Goal: Transaction & Acquisition: Purchase product/service

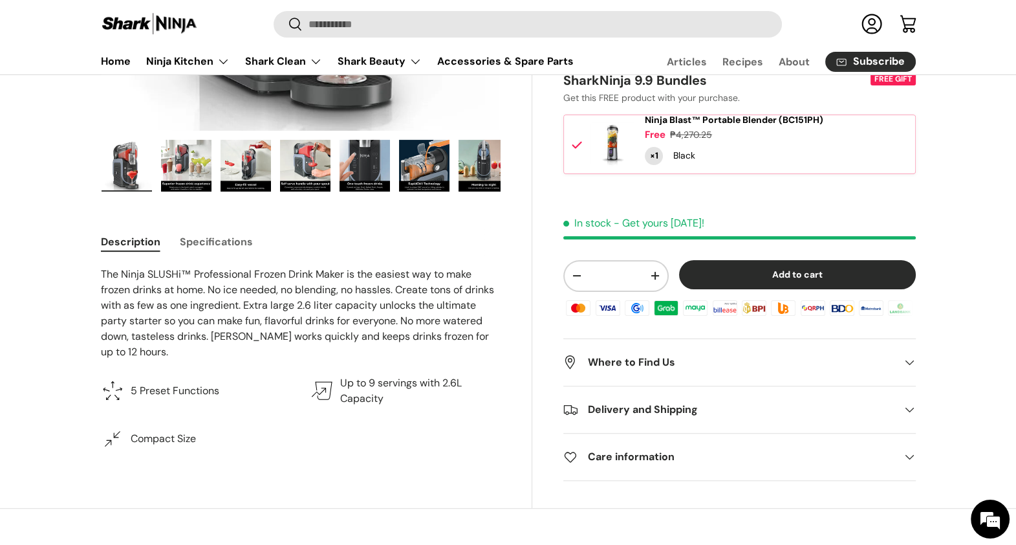
scroll to position [243, 0]
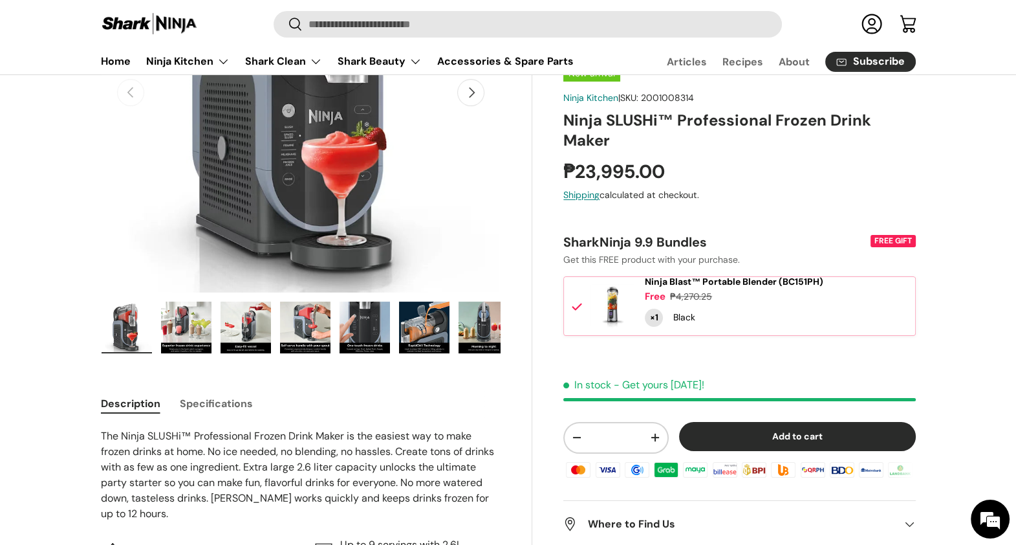
click at [200, 336] on img "Gallery Viewer" at bounding box center [186, 327] width 50 height 52
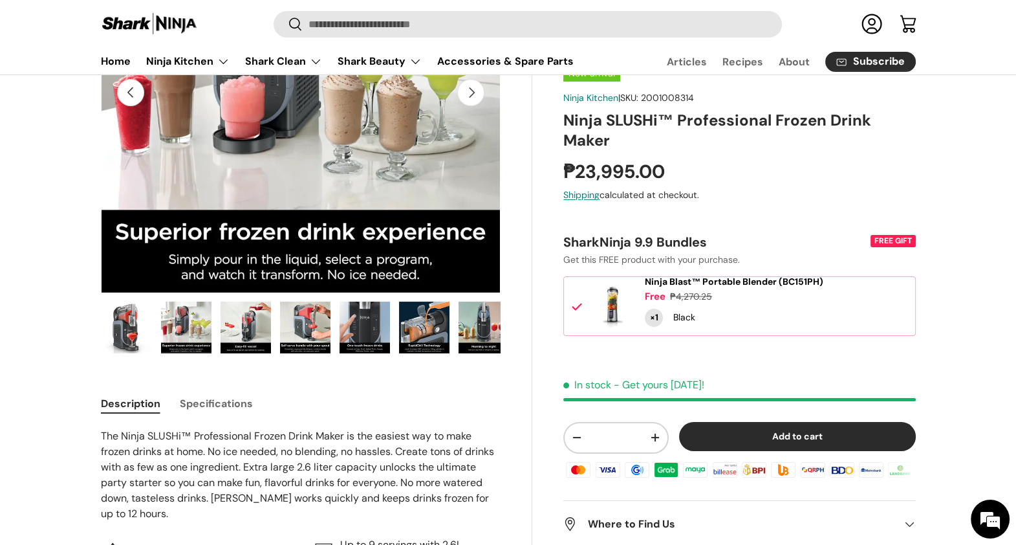
click at [239, 336] on img "Gallery Viewer" at bounding box center [246, 327] width 50 height 52
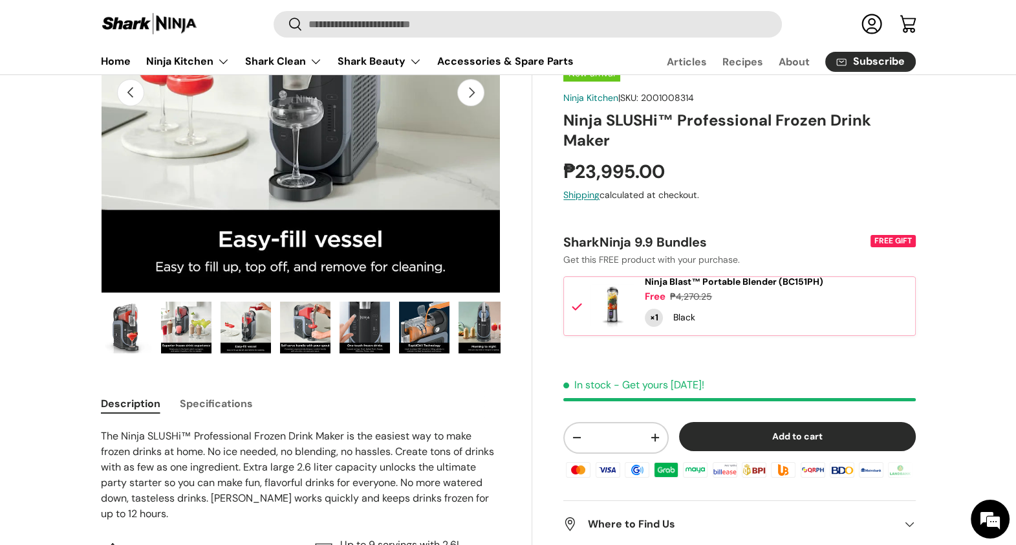
click at [311, 333] on img "Gallery Viewer" at bounding box center [305, 327] width 50 height 52
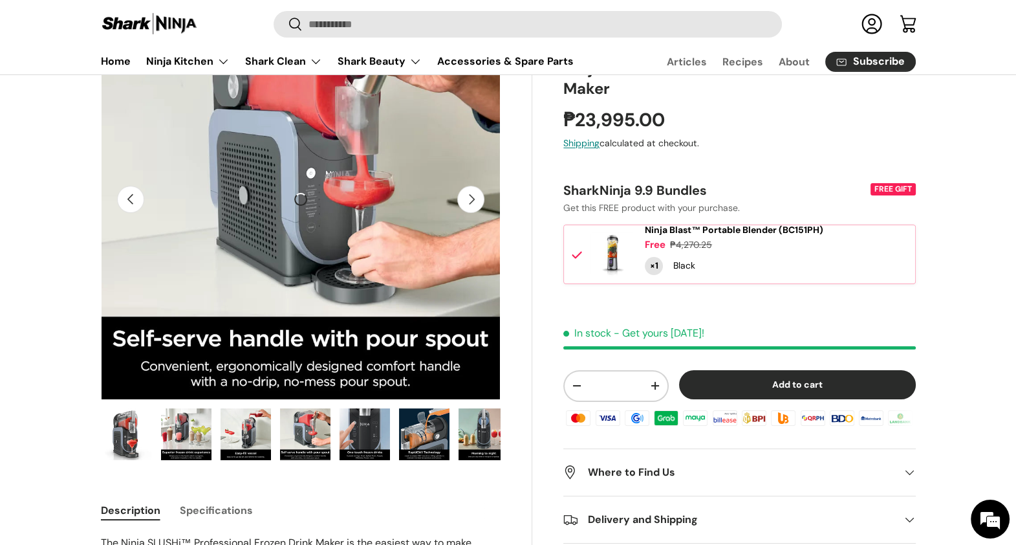
scroll to position [161, 0]
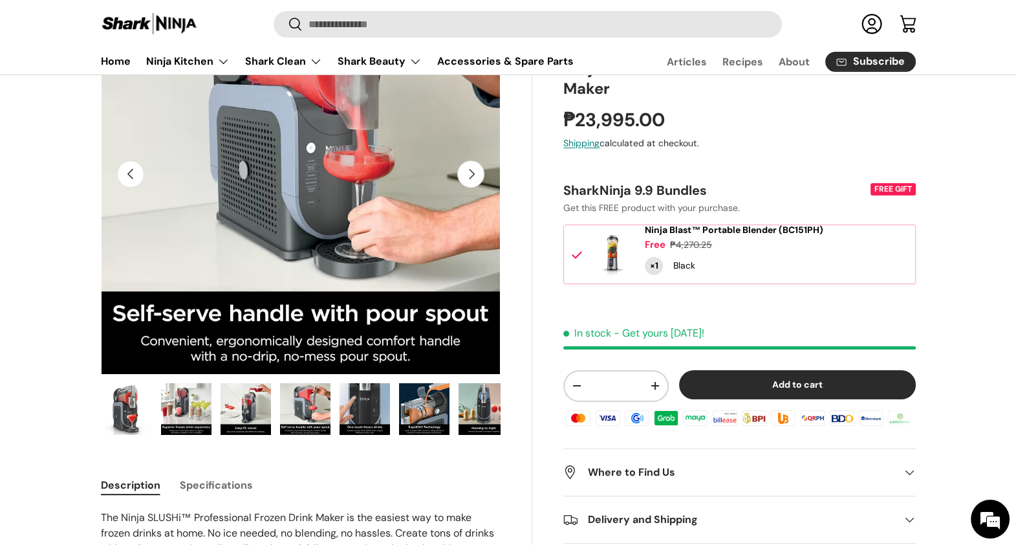
click at [197, 413] on img "Gallery Viewer" at bounding box center [186, 409] width 50 height 52
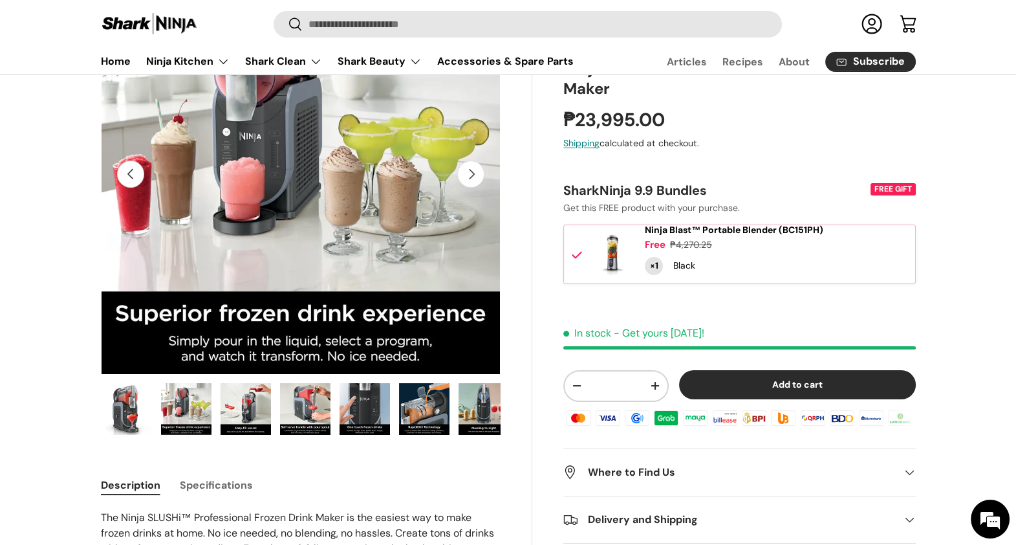
scroll to position [0, 0]
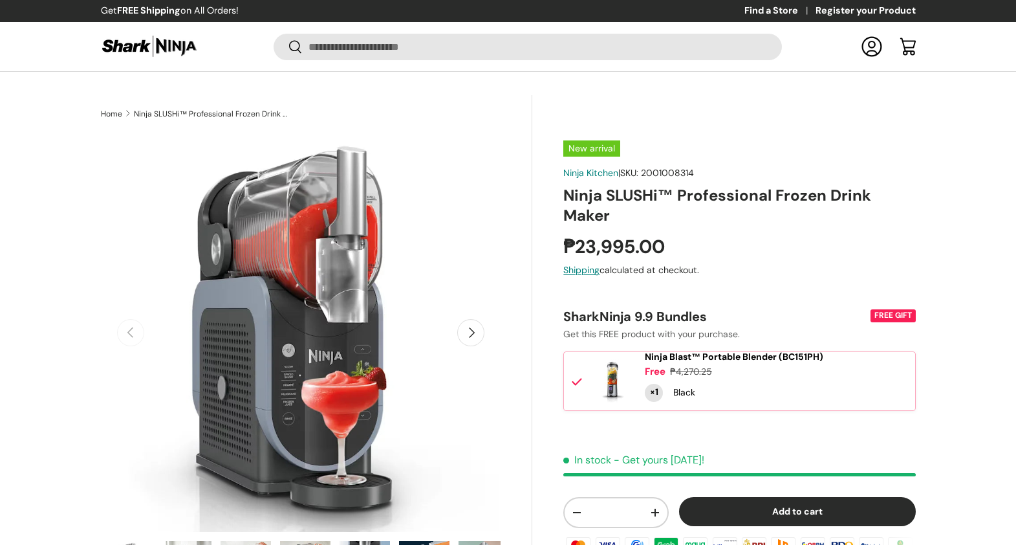
scroll to position [482, 0]
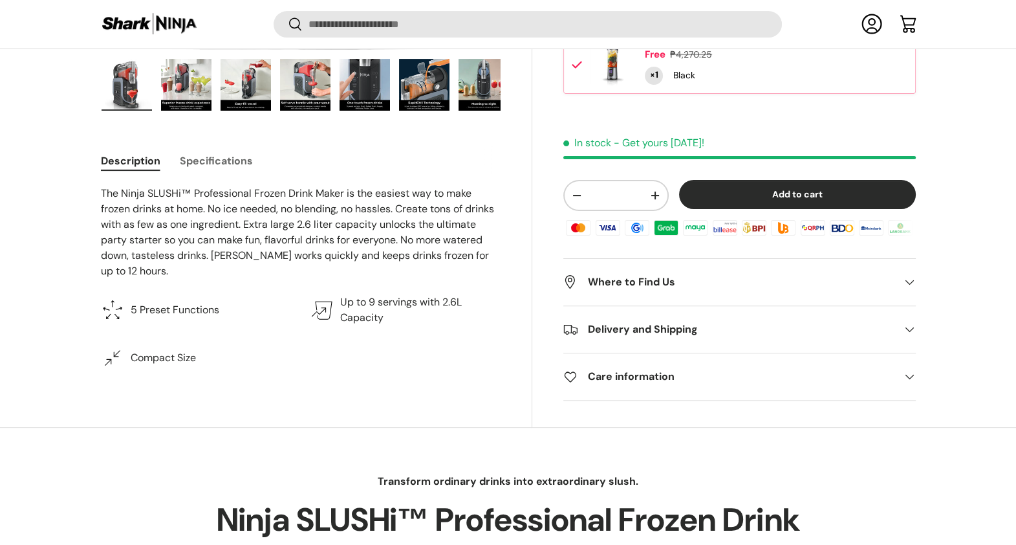
drag, startPoint x: 0, startPoint y: 0, endPoint x: 202, endPoint y: 82, distance: 218.3
click at [202, 82] on img "Gallery Viewer" at bounding box center [186, 85] width 50 height 52
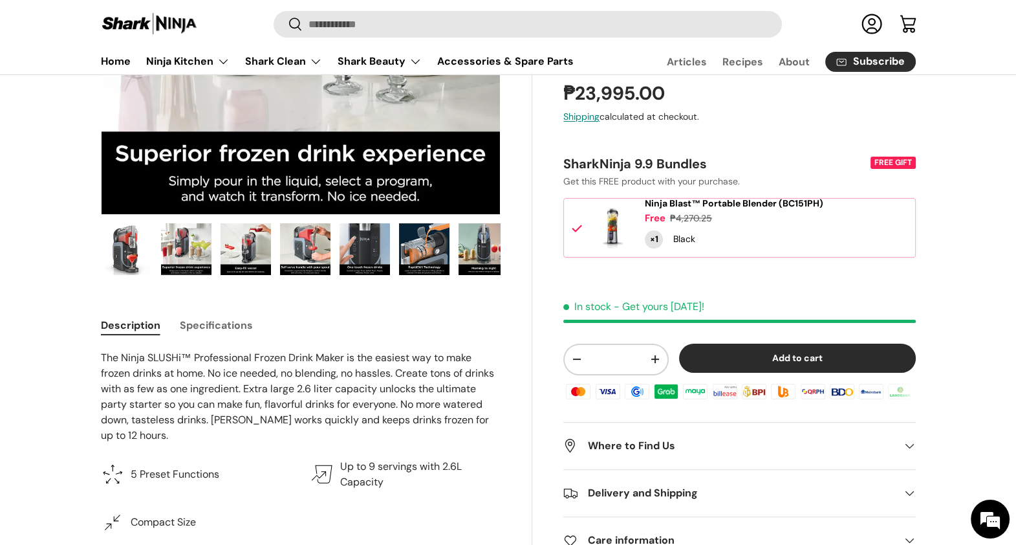
scroll to position [243, 0]
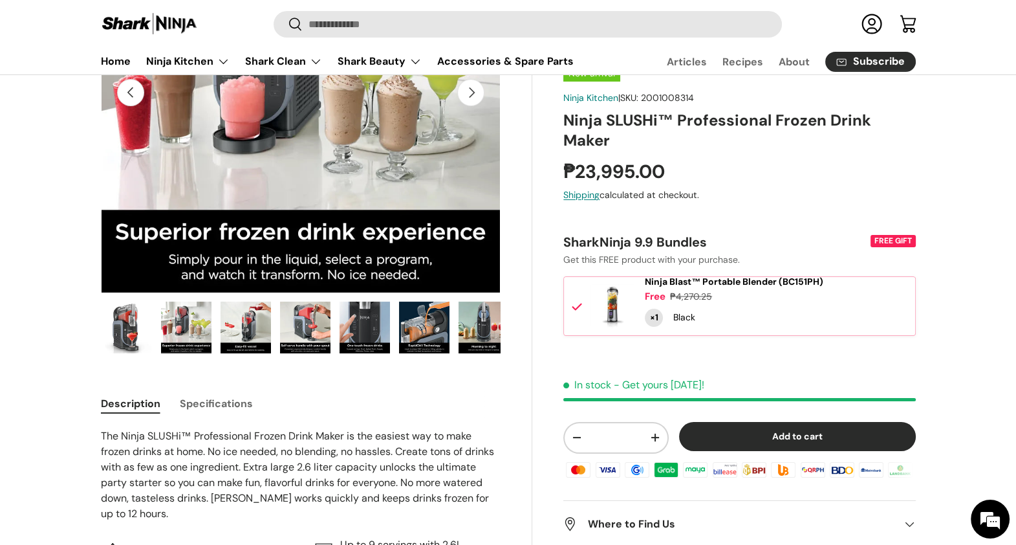
click at [175, 336] on img "Gallery Viewer" at bounding box center [186, 327] width 50 height 52
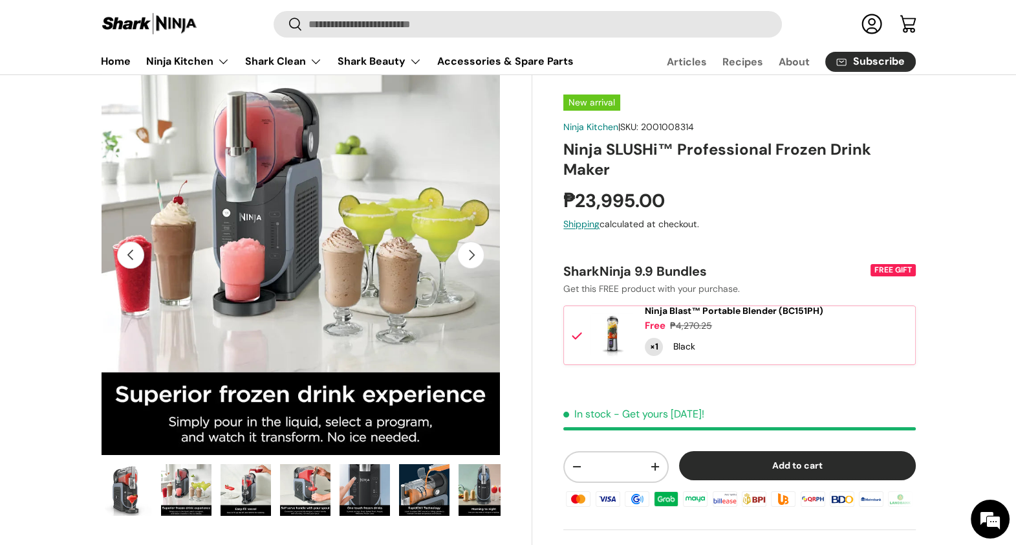
scroll to position [0, 0]
